Goal: Check status

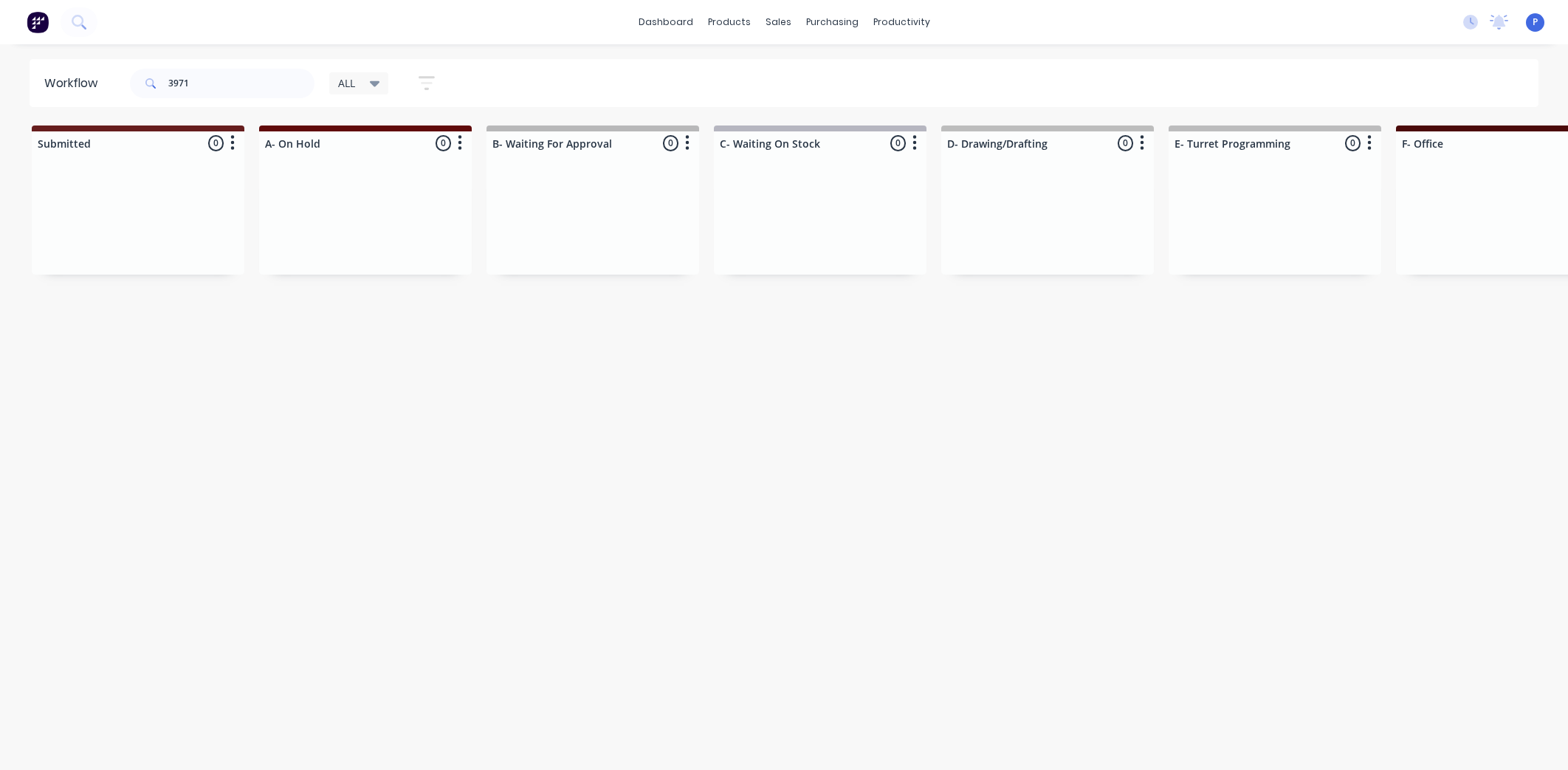
scroll to position [0, 1848]
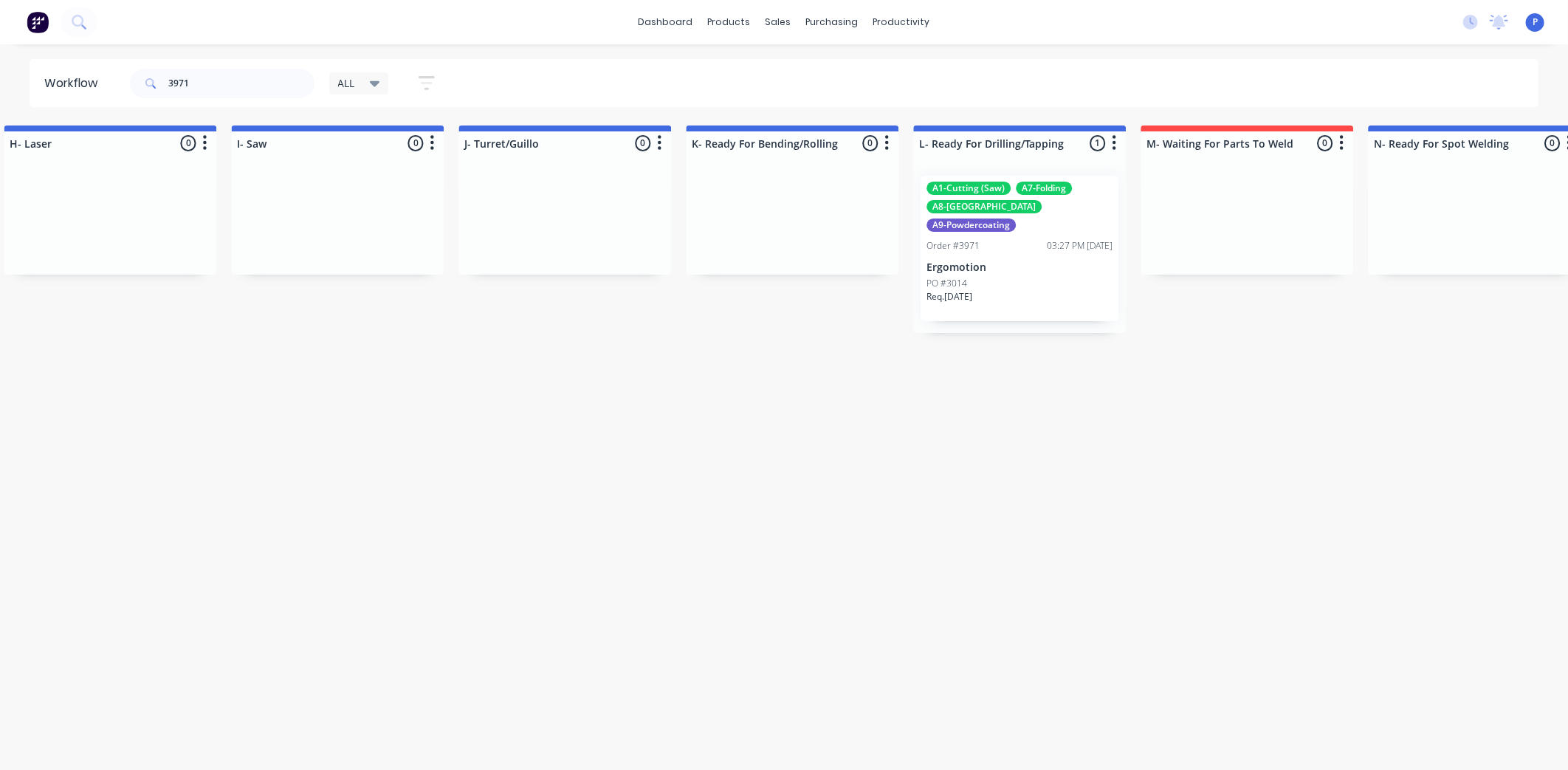
click at [977, 277] on div "PO #3014" at bounding box center [1019, 283] width 186 height 13
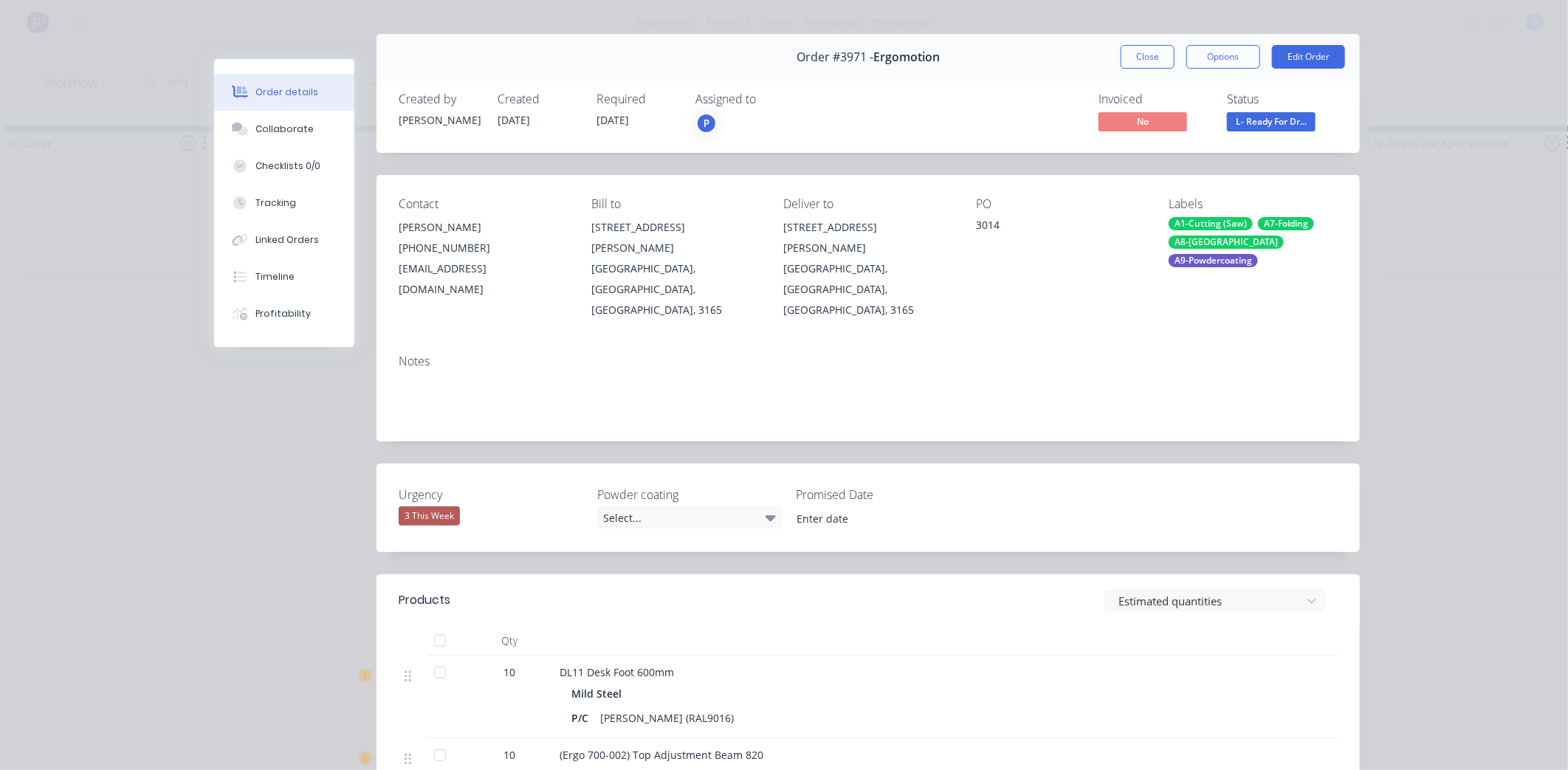
scroll to position [28, 0]
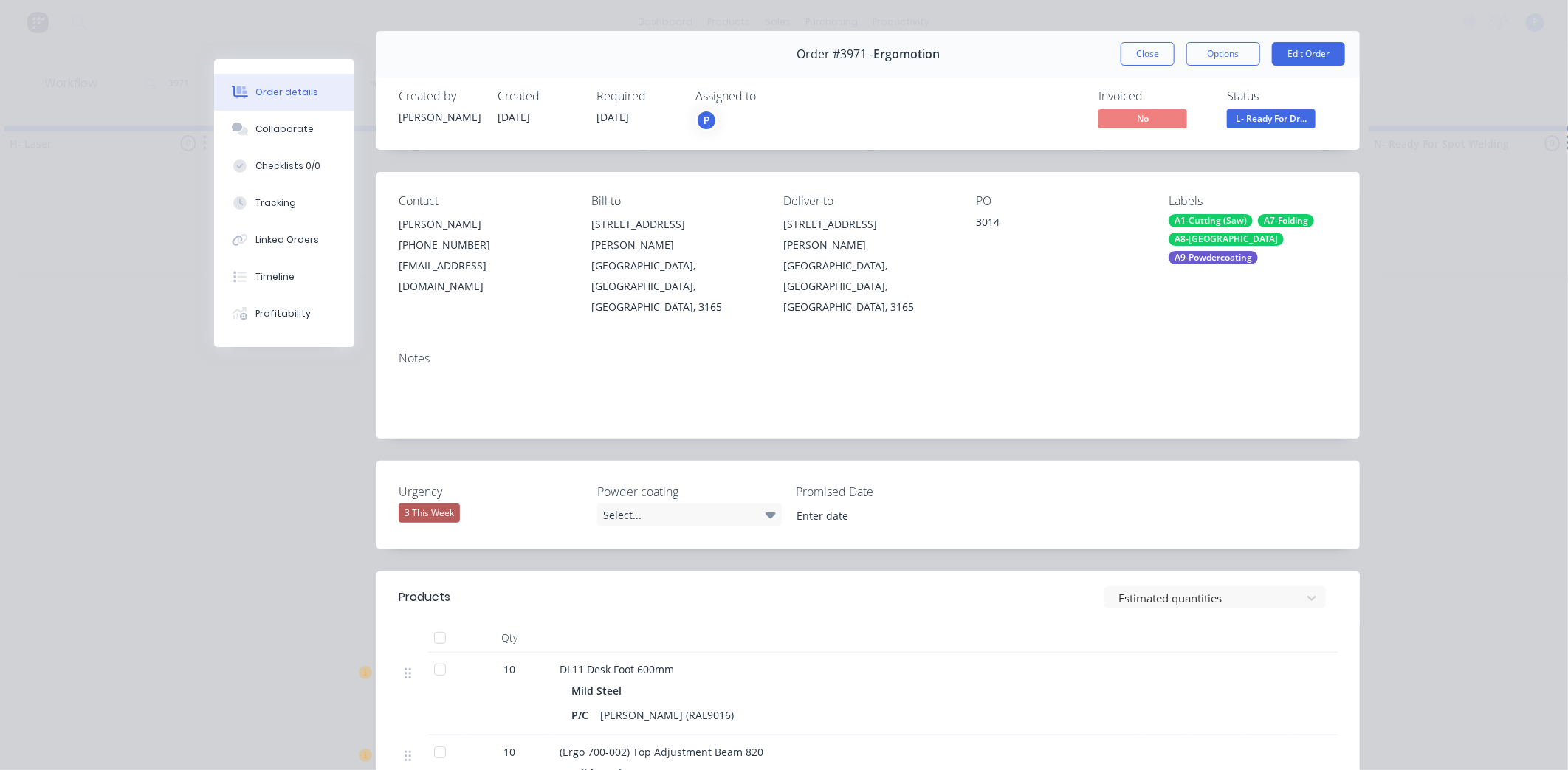
click at [426, 655] on div at bounding box center [440, 669] width 29 height 29
click at [319, 200] on button "Tracking" at bounding box center [284, 204] width 141 height 37
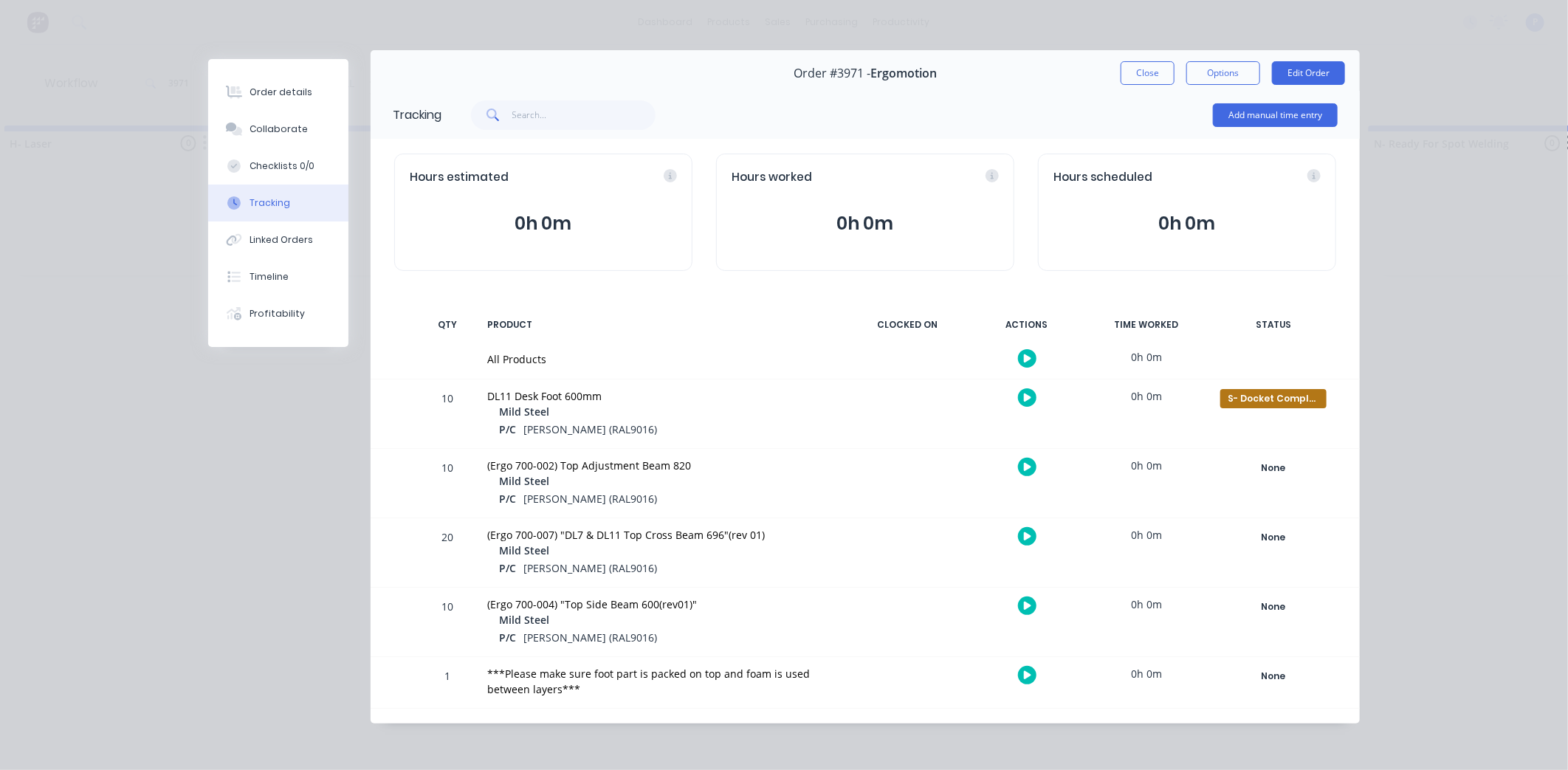
scroll to position [0, 0]
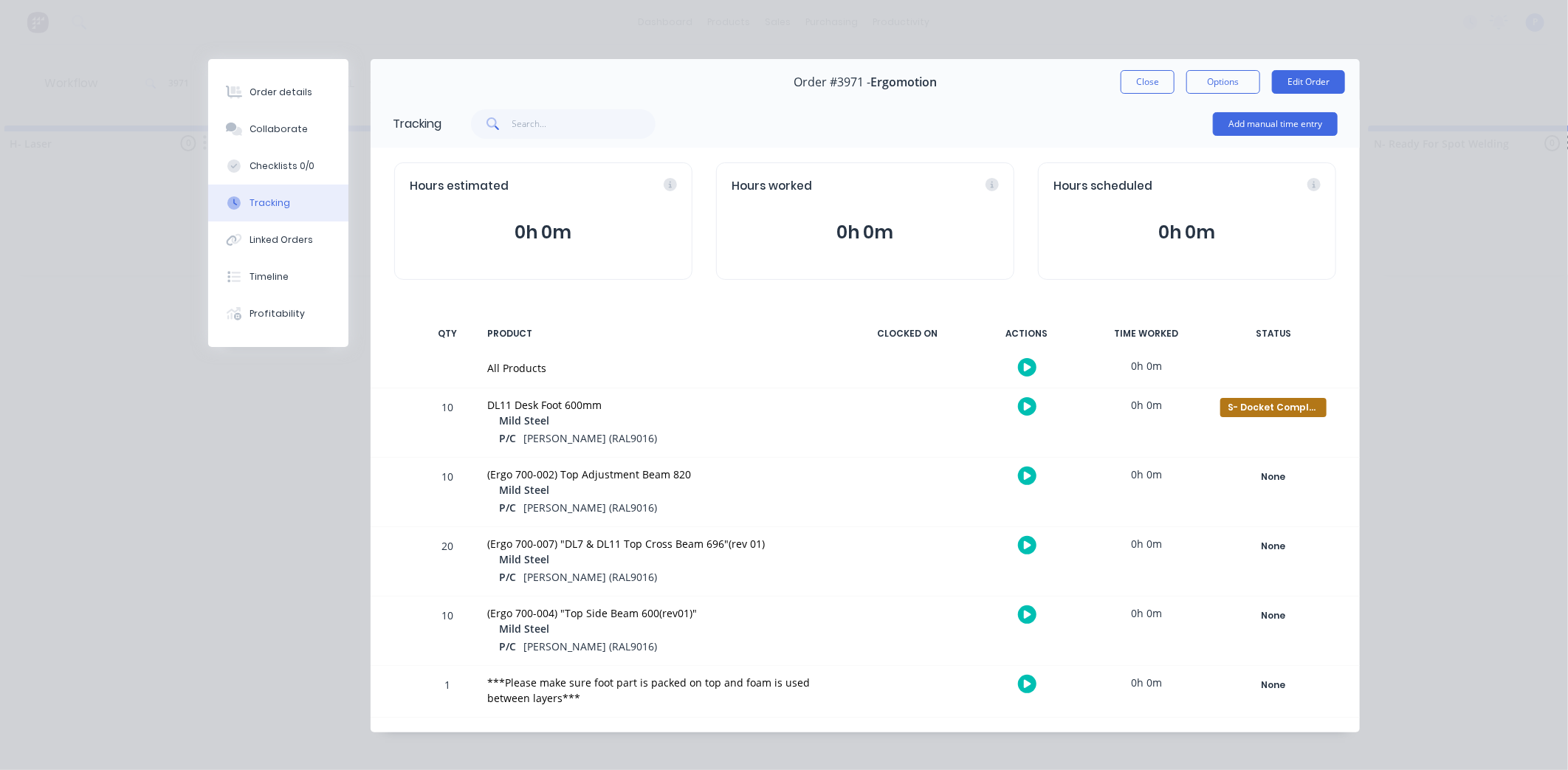
click at [1259, 422] on div "S- Docket Completed Create status None edit A- On Hold B- Waiting For Approval …" at bounding box center [1274, 423] width 126 height 69
click at [1259, 416] on div "S- Docket Completed" at bounding box center [1273, 408] width 106 height 19
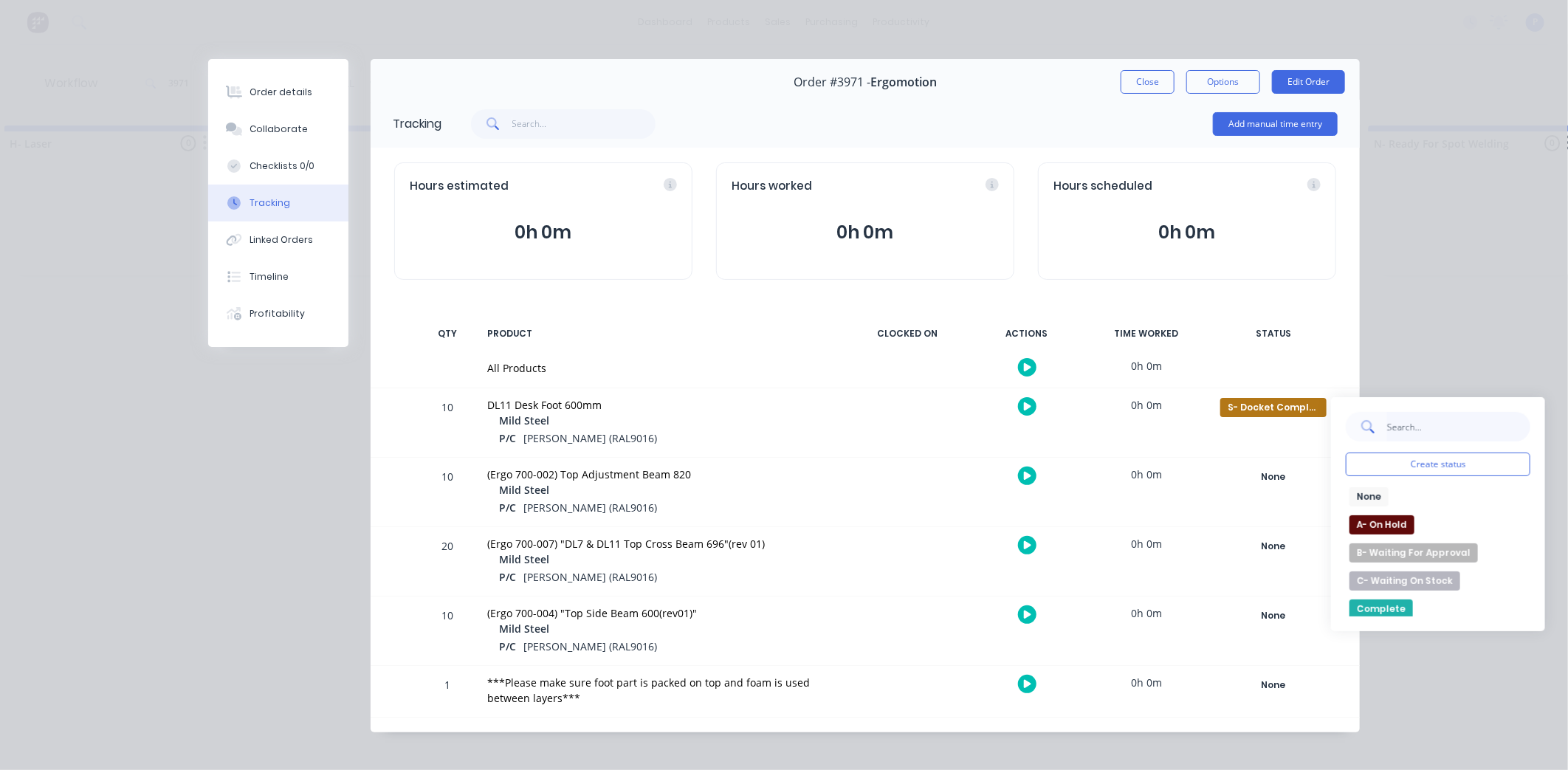
click at [1435, 433] on input "text" at bounding box center [1458, 427] width 144 height 29
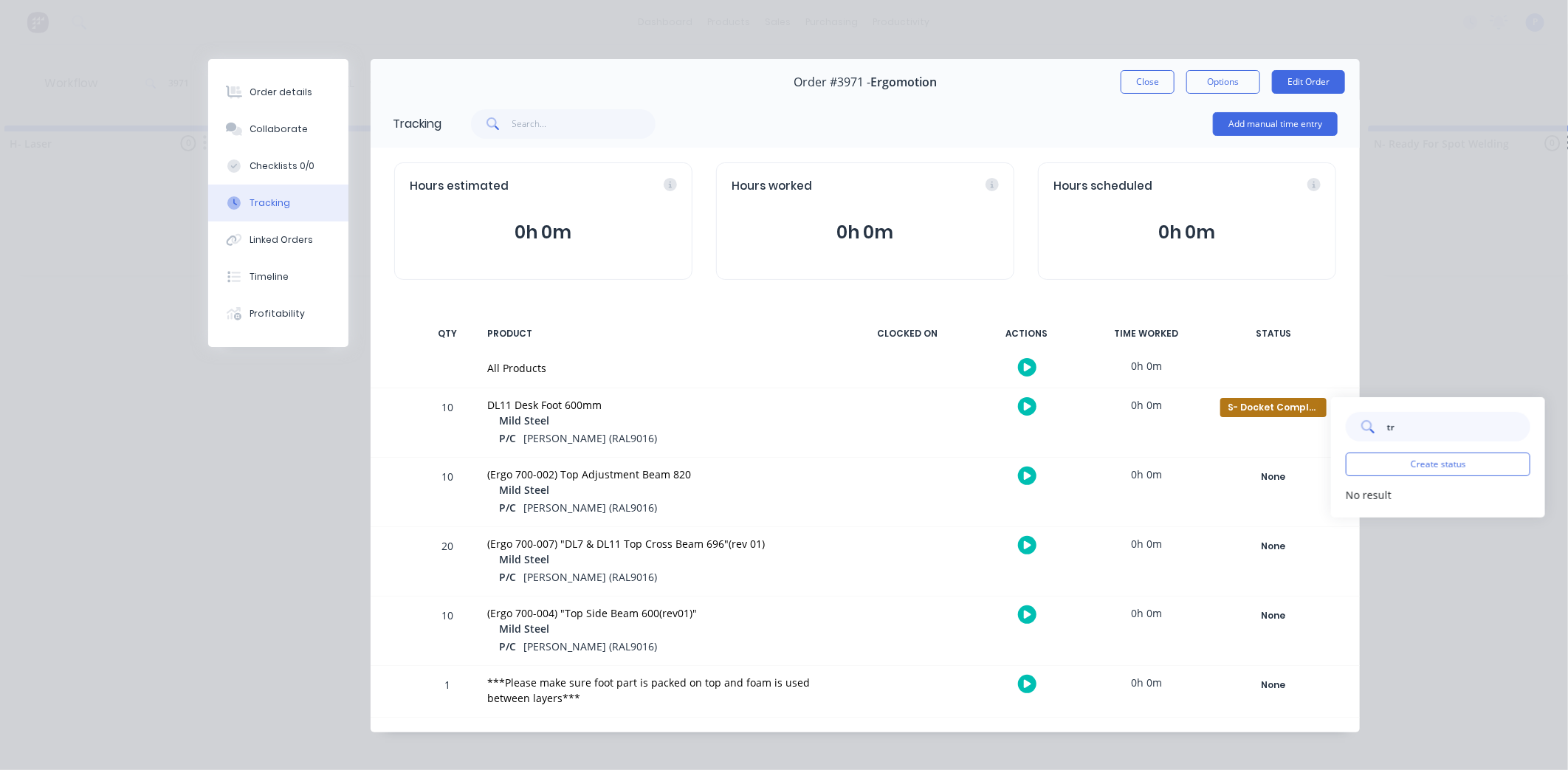
type input "t"
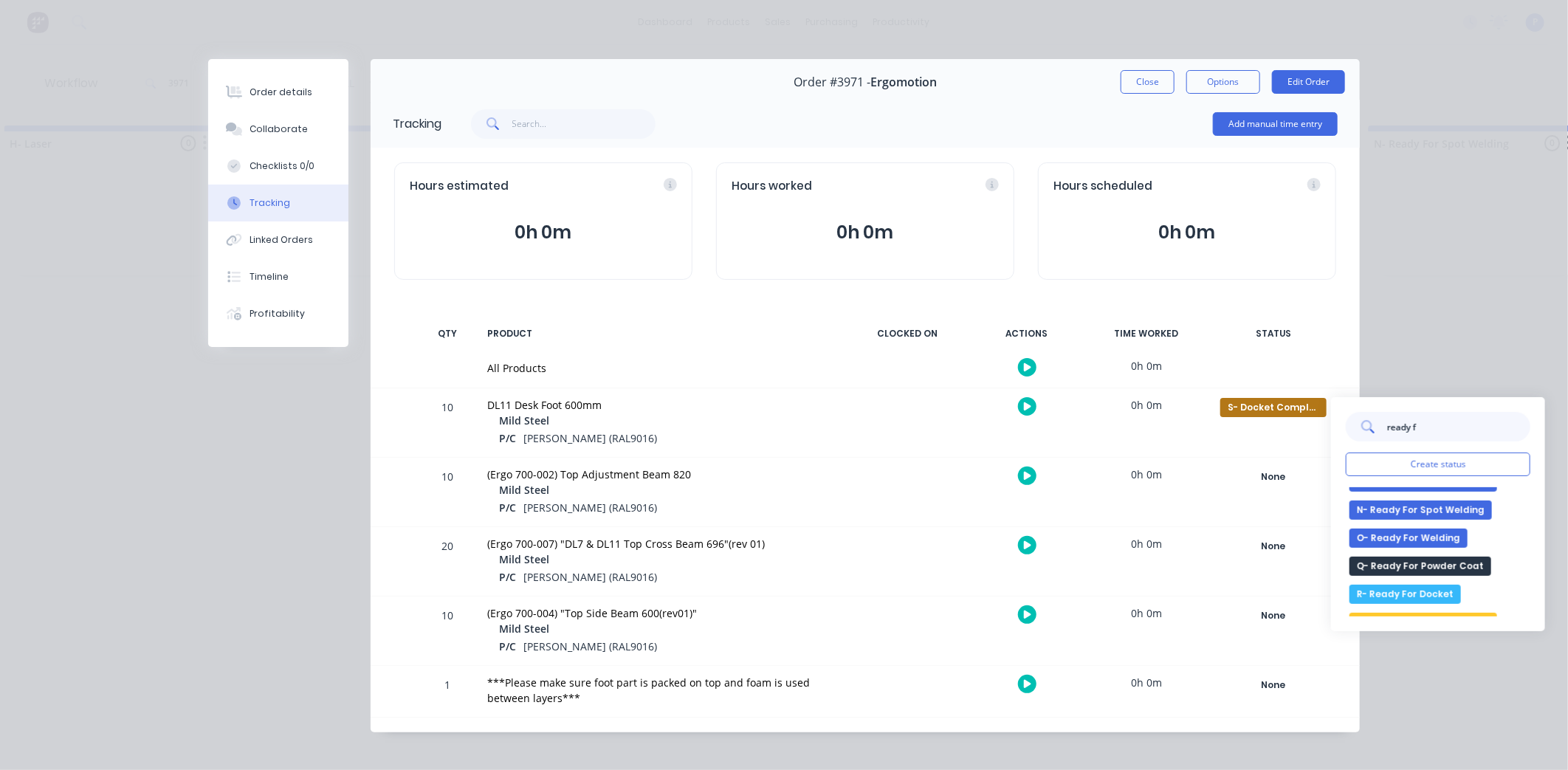
scroll to position [58, 0]
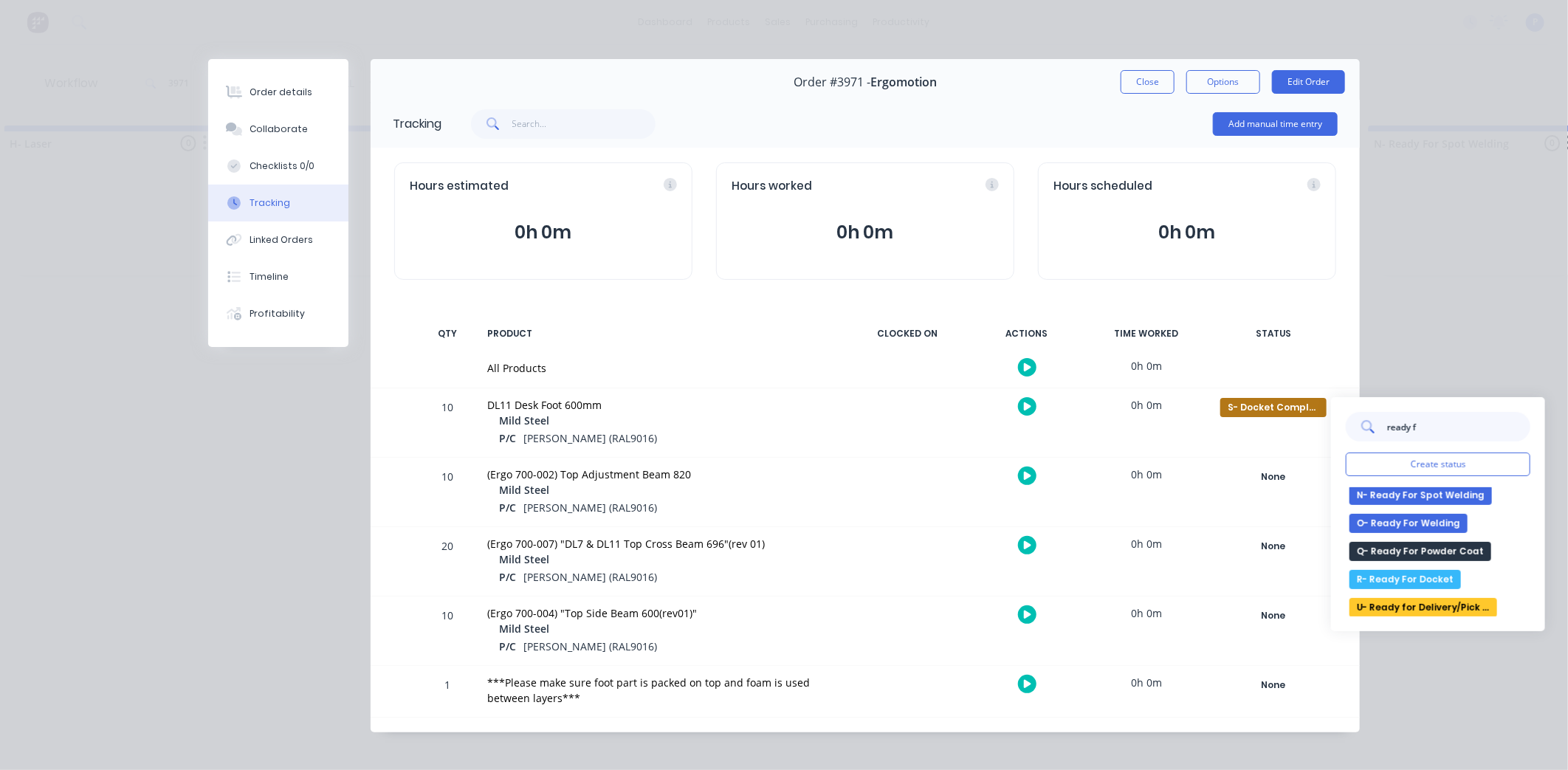
type input "ready f"
click at [1435, 606] on button "U- Ready for Delivery/Pick Up" at bounding box center [1423, 608] width 148 height 19
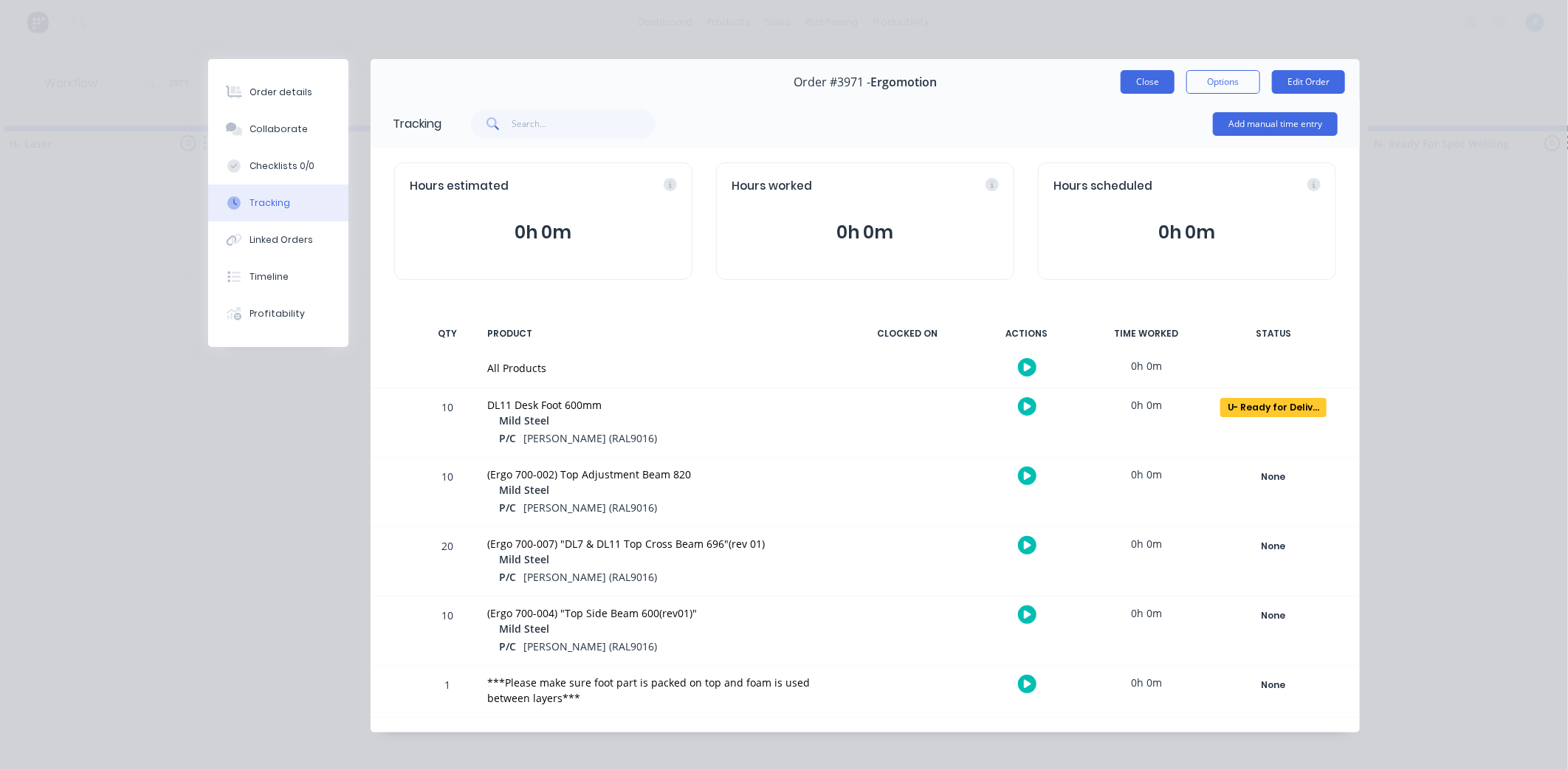
click at [1141, 78] on button "Close" at bounding box center [1148, 81] width 54 height 24
